Goal: Task Accomplishment & Management: Use online tool/utility

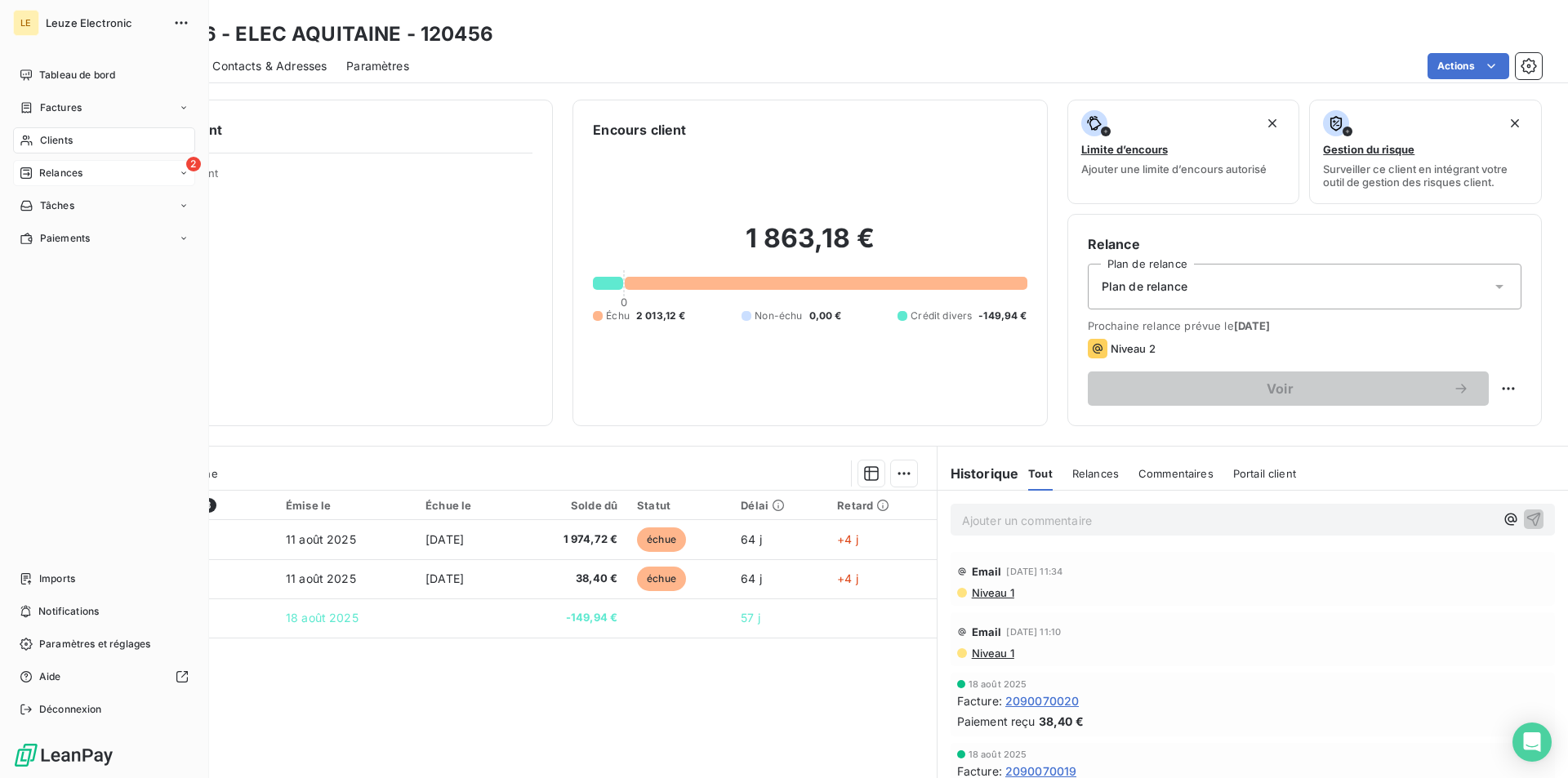
click at [33, 170] on div "Relances" at bounding box center [51, 172] width 63 height 15
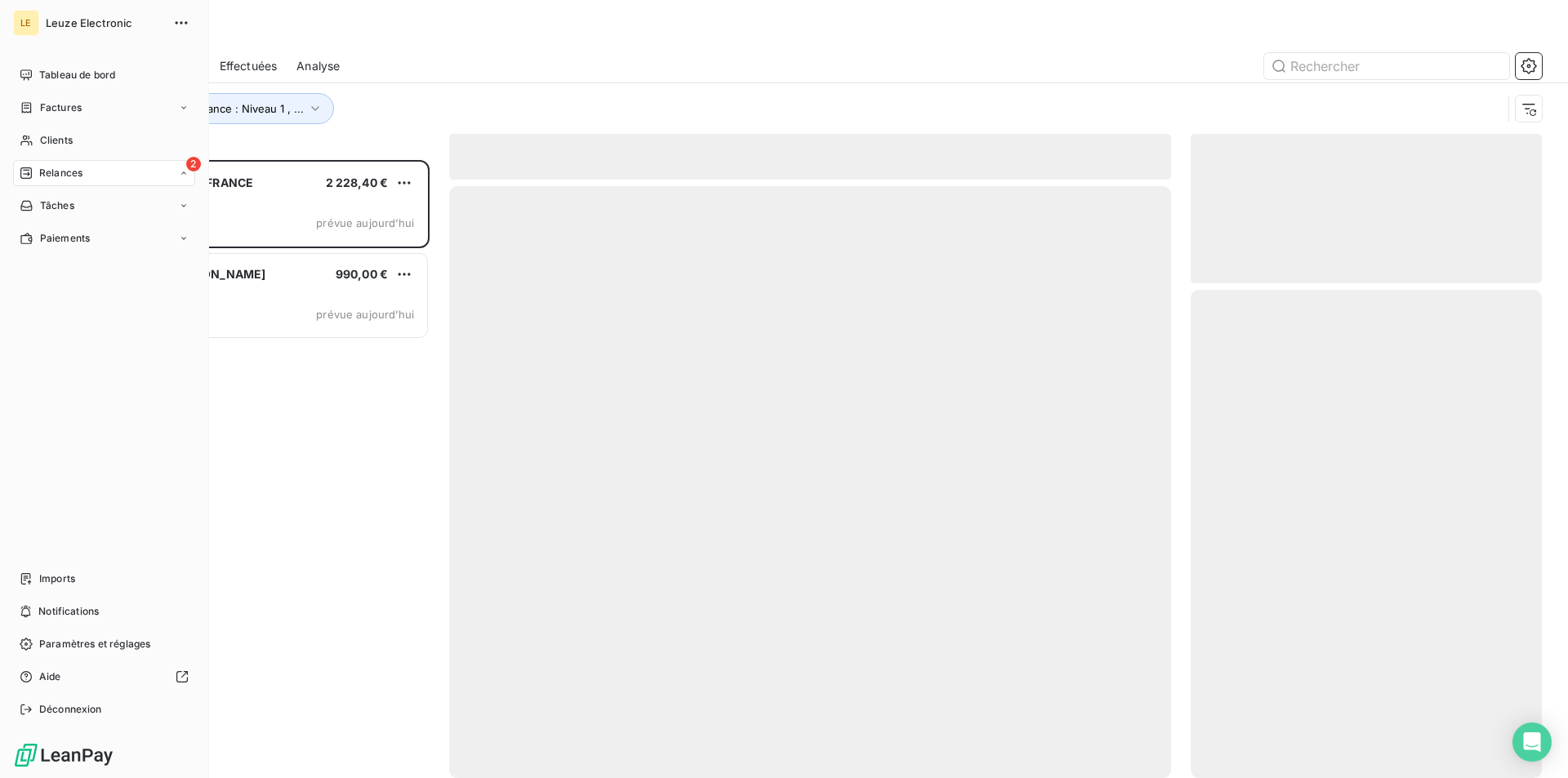
scroll to position [604, 337]
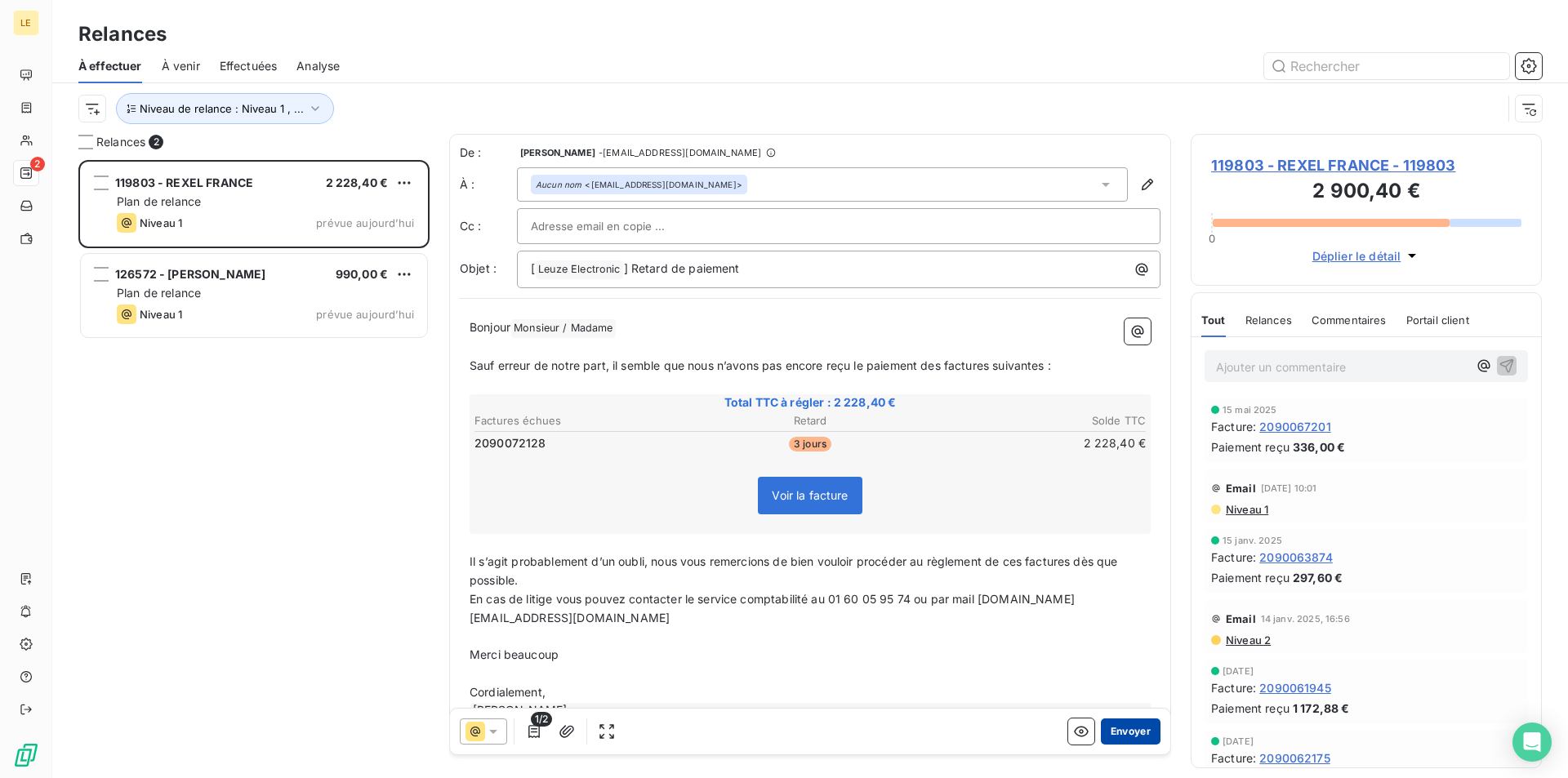
click at [1101, 735] on button "Envoyer" at bounding box center [1131, 731] width 60 height 26
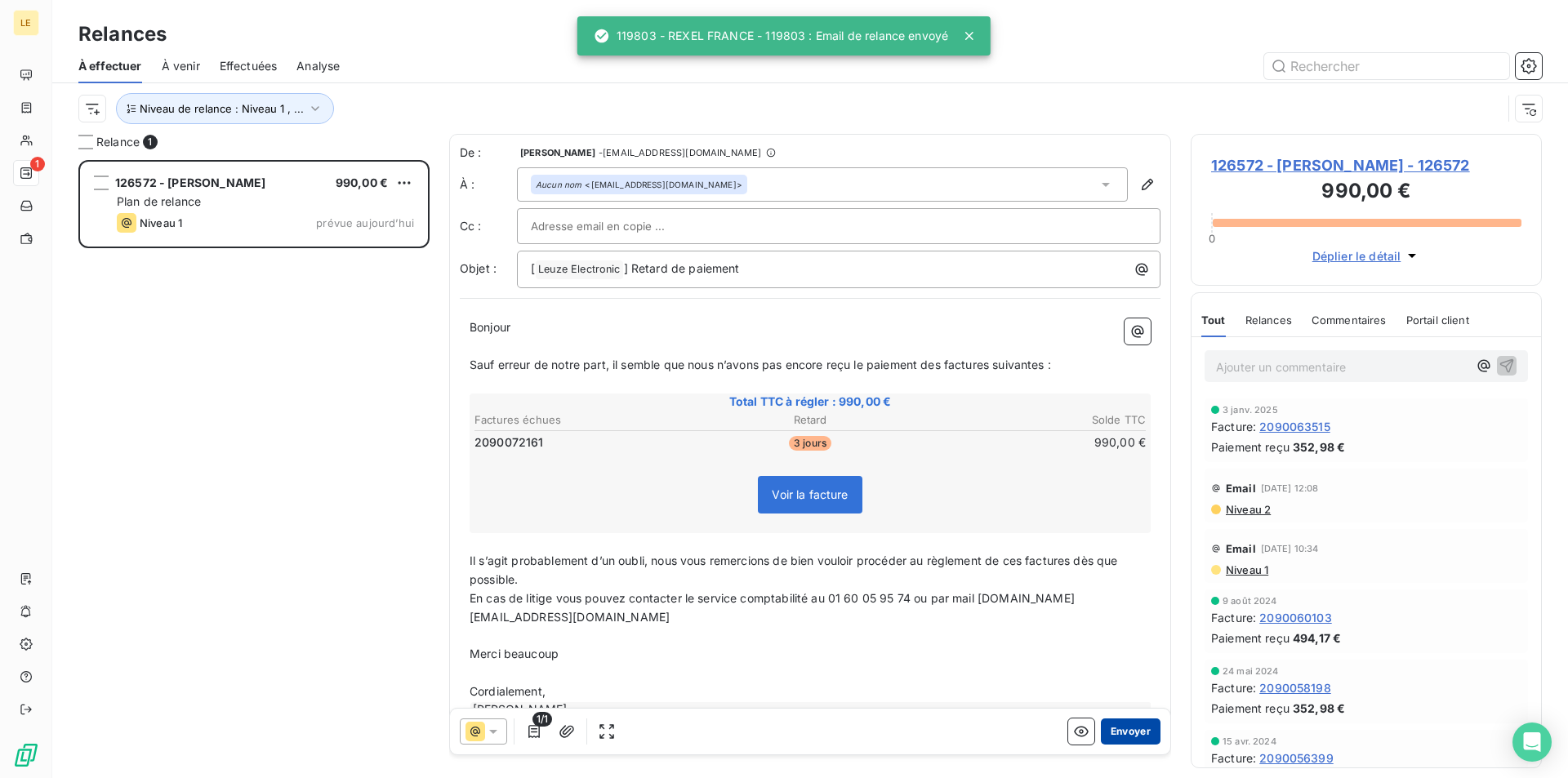
click at [1117, 741] on button "Envoyer" at bounding box center [1131, 731] width 60 height 26
